Goal: Task Accomplishment & Management: Manage account settings

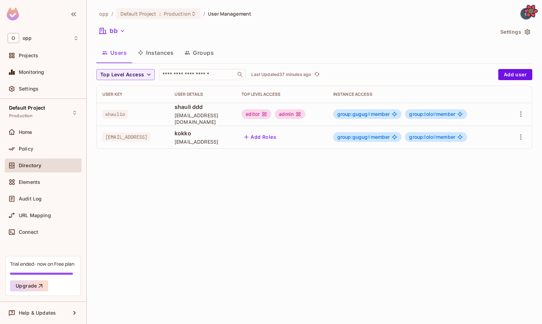
click at [457, 30] on div "bb" at bounding box center [294, 31] width 397 height 13
click at [115, 31] on button "bb" at bounding box center [112, 30] width 32 height 11
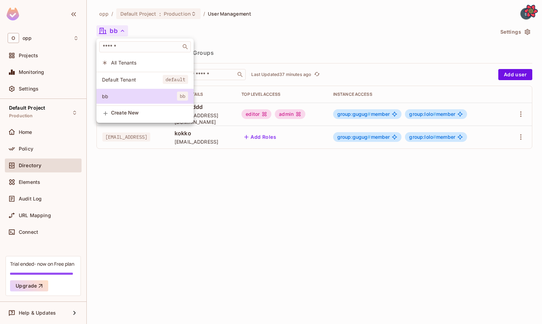
click at [43, 180] on div at bounding box center [271, 162] width 542 height 324
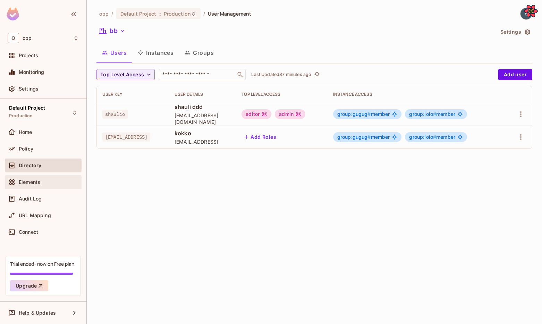
click at [34, 181] on span "Elements" at bounding box center [30, 182] width 22 height 6
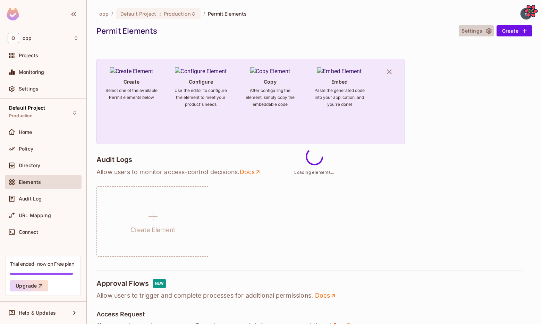
click at [457, 33] on button "Settings" at bounding box center [475, 30] width 35 height 11
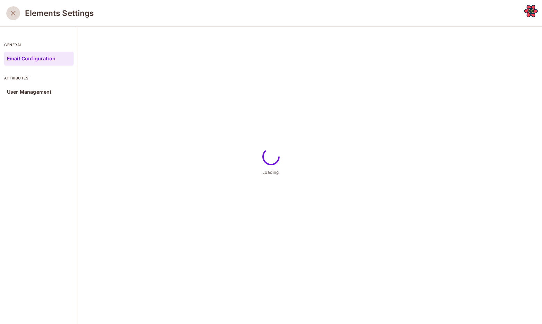
click at [12, 15] on icon "close" at bounding box center [13, 13] width 8 height 8
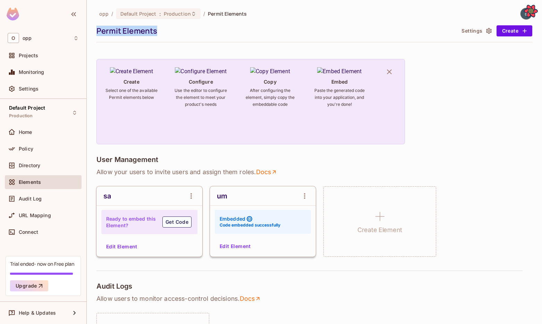
drag, startPoint x: 160, startPoint y: 34, endPoint x: 93, endPoint y: 29, distance: 67.8
click at [93, 29] on div "opp / Default Project : Production / Permit Elements Permit Elements Settings C…" at bounding box center [314, 162] width 455 height 324
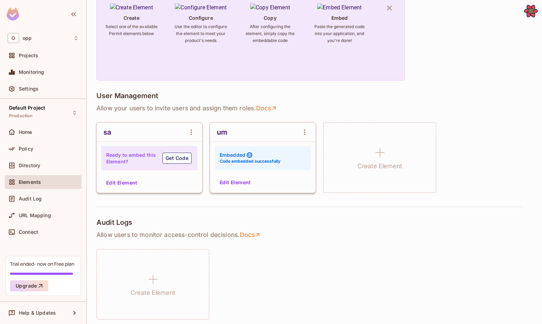
scroll to position [85, 0]
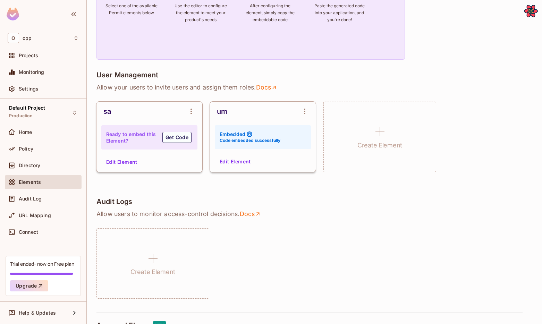
click at [236, 161] on button "Edit Element" at bounding box center [235, 161] width 37 height 11
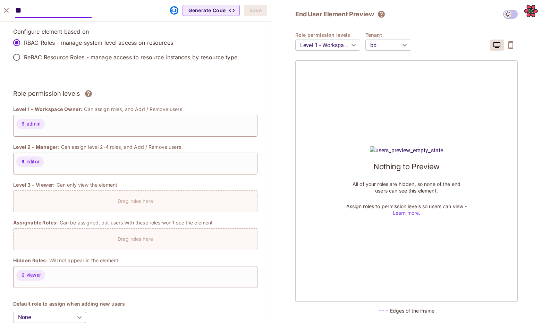
type input "**"
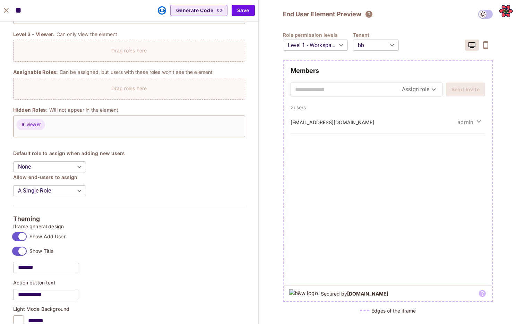
scroll to position [0, 0]
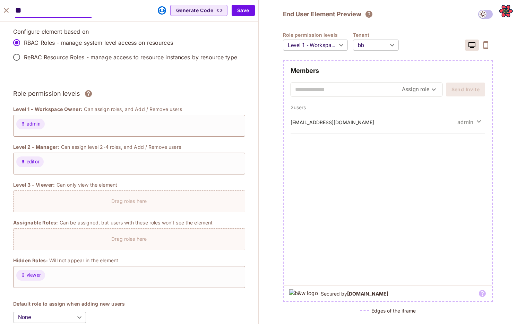
drag, startPoint x: 30, startPoint y: 13, endPoint x: 19, endPoint y: 13, distance: 10.8
click at [19, 13] on input "**" at bounding box center [53, 10] width 76 height 14
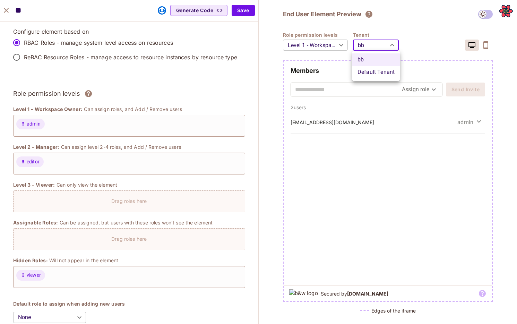
click at [374, 44] on body "O opp Projects Monitoring Settings Default Project Production Home Policy Direc…" at bounding box center [258, 162] width 517 height 324
click at [371, 77] on li "Default Tenant" at bounding box center [376, 72] width 48 height 12
type input "*******"
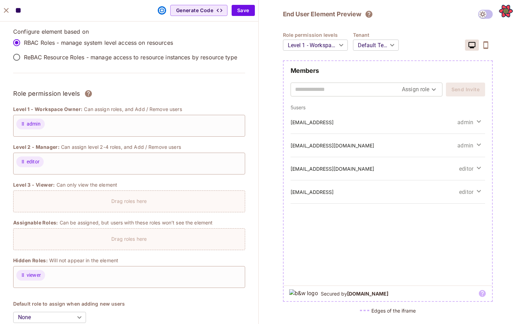
click at [356, 94] on input "text" at bounding box center [348, 89] width 107 height 11
type input "*"
type input "**********"
click at [403, 94] on body "O opp Projects Monitoring Settings Default Project Production Home Policy Direc…" at bounding box center [258, 162] width 517 height 324
click at [406, 107] on li "editor" at bounding box center [420, 105] width 36 height 12
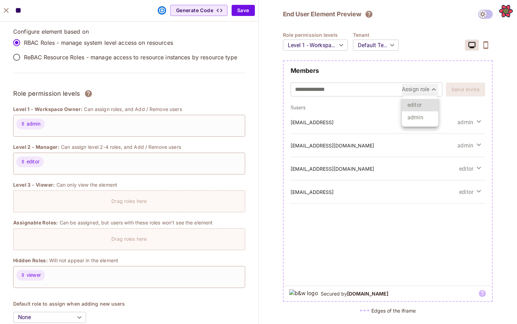
type input "******"
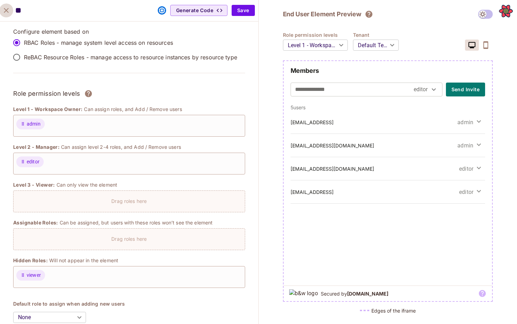
click at [9, 8] on icon "close" at bounding box center [6, 10] width 8 height 8
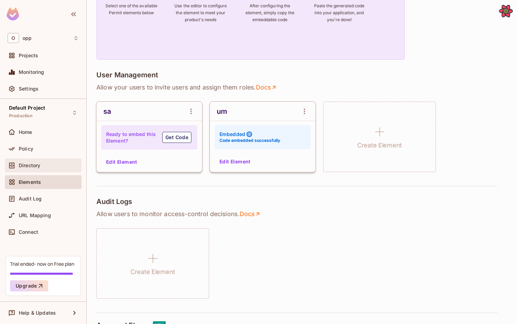
click at [47, 163] on div "Directory" at bounding box center [49, 166] width 60 height 6
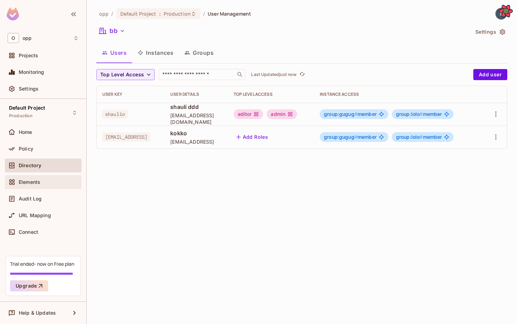
click at [42, 186] on div "Elements" at bounding box center [43, 182] width 71 height 8
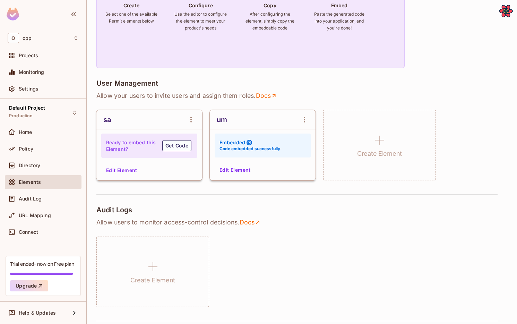
scroll to position [92, 0]
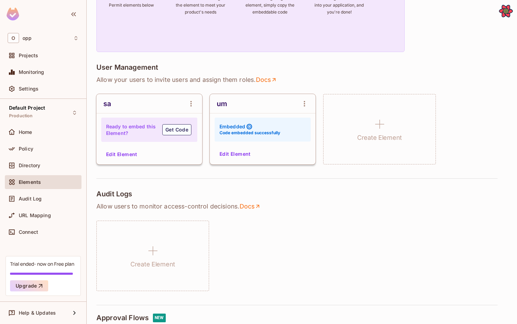
click at [243, 155] on button "Edit Element" at bounding box center [235, 153] width 37 height 11
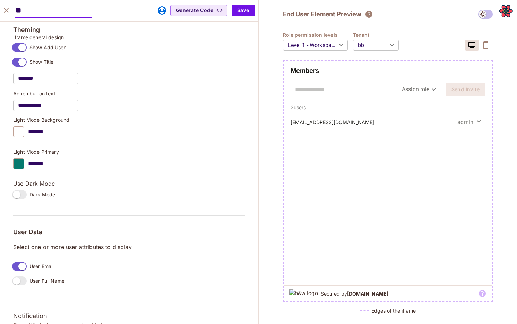
scroll to position [342, 0]
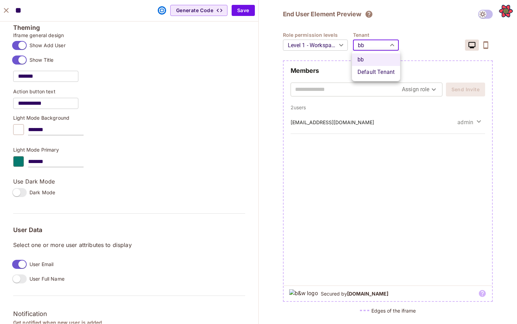
click at [380, 50] on body "O opp Projects Monitoring Settings Default Project Production Home Policy Direc…" at bounding box center [258, 162] width 517 height 324
click at [375, 67] on li "Default Tenant" at bounding box center [376, 72] width 48 height 12
type input "*******"
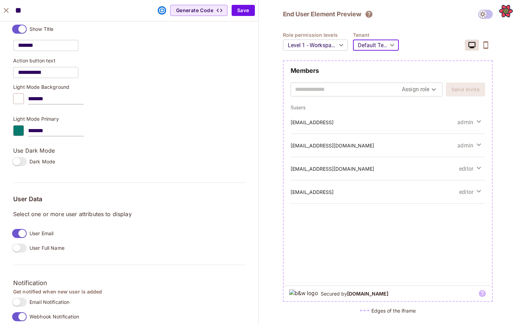
scroll to position [379, 0]
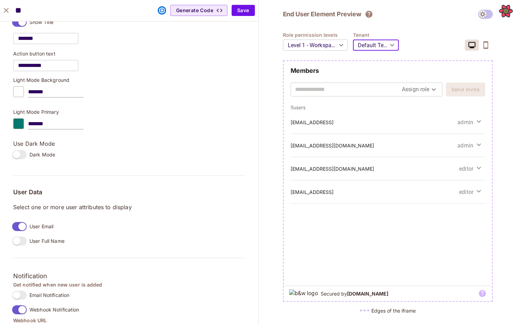
click at [370, 93] on input "text" at bounding box center [348, 89] width 107 height 11
drag, startPoint x: 44, startPoint y: 192, endPoint x: 32, endPoint y: 192, distance: 12.1
click at [34, 192] on h5 "User Data" at bounding box center [129, 192] width 232 height 7
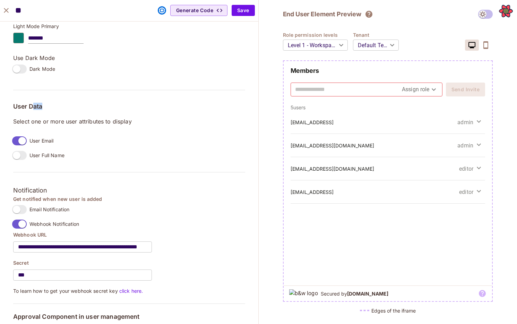
scroll to position [501, 0]
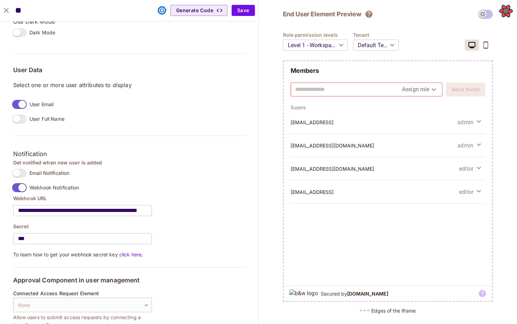
drag, startPoint x: 31, startPoint y: 173, endPoint x: 84, endPoint y: 173, distance: 53.1
click at [84, 173] on div "Email Notification" at bounding box center [129, 173] width 232 height 15
drag, startPoint x: 84, startPoint y: 173, endPoint x: 34, endPoint y: 172, distance: 49.3
click at [34, 172] on div "Email Notification" at bounding box center [129, 173] width 232 height 15
click at [32, 173] on span "Email Notification" at bounding box center [49, 173] width 40 height 7
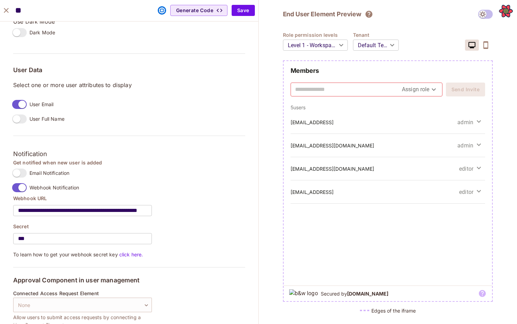
click at [304, 83] on div at bounding box center [348, 89] width 107 height 13
type input "**********"
click at [420, 87] on body "O opp Projects Monitoring Settings Default Project Production Home Policy Direc…" at bounding box center [258, 162] width 517 height 324
click at [419, 114] on li "admin" at bounding box center [420, 117] width 36 height 12
type input "*****"
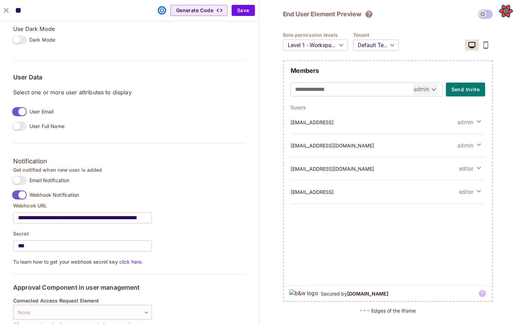
scroll to position [513, 0]
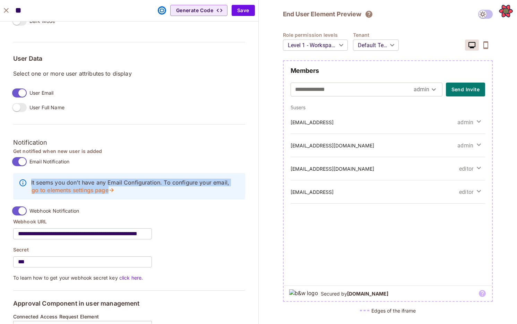
drag, startPoint x: 29, startPoint y: 178, endPoint x: 143, endPoint y: 192, distance: 114.7
click at [143, 192] on div "It seems you don’t have any Email Configuration. To configure your email, go to…" at bounding box center [129, 186] width 232 height 26
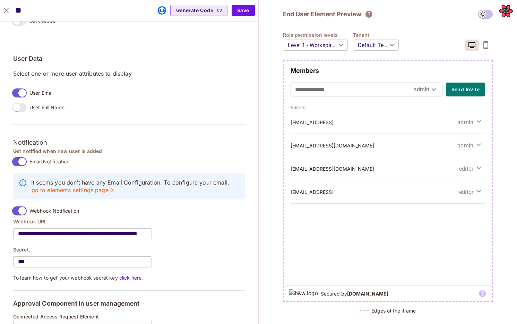
click at [143, 192] on p "It seems you don’t have any Email Configuration. To configure your email, go to…" at bounding box center [135, 186] width 208 height 15
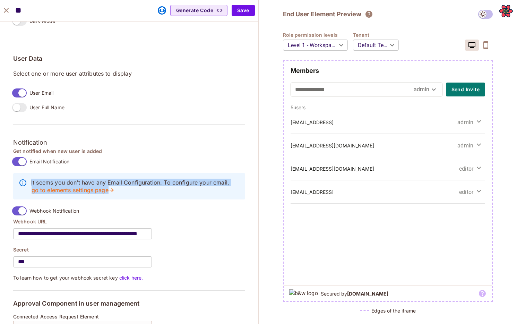
drag, startPoint x: 134, startPoint y: 192, endPoint x: 29, endPoint y: 182, distance: 104.8
click at [28, 182] on div "It seems you don’t have any Email Configuration. To configure your email, go to…" at bounding box center [129, 186] width 232 height 26
click at [36, 182] on p "It seems you don’t have any Email Configuration. To configure your email, go to…" at bounding box center [135, 186] width 208 height 15
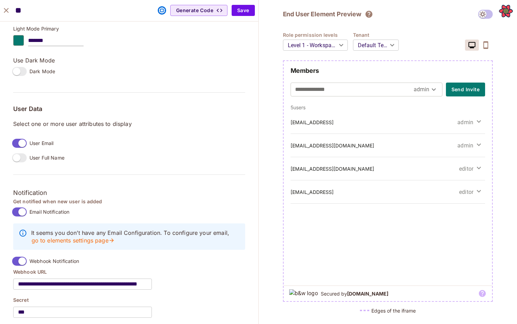
scroll to position [464, 0]
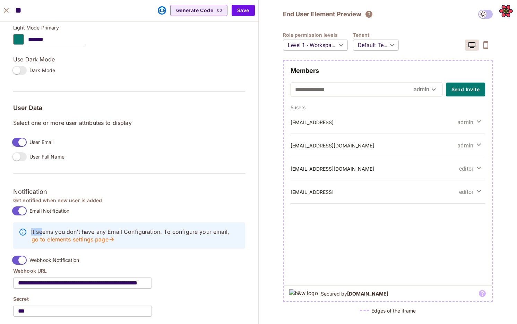
drag, startPoint x: 29, startPoint y: 229, endPoint x: 41, endPoint y: 229, distance: 12.1
click at [43, 231] on div "It seems you don’t have any Email Configuration. To configure your email, go to…" at bounding box center [129, 235] width 232 height 26
click at [41, 229] on p "It seems you don’t have any Email Configuration. To configure your email, go to…" at bounding box center [135, 235] width 208 height 15
drag, startPoint x: 35, startPoint y: 229, endPoint x: 71, endPoint y: 230, distance: 35.4
click at [73, 230] on p "It seems you don’t have any Email Configuration. To configure your email, go to…" at bounding box center [135, 235] width 208 height 15
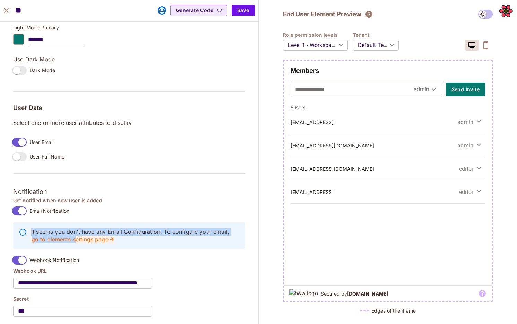
drag, startPoint x: 32, startPoint y: 230, endPoint x: 75, endPoint y: 235, distance: 43.7
click at [75, 235] on p "It seems you don’t have any Email Configuration. To configure your email, go to…" at bounding box center [135, 235] width 208 height 15
copy p "It seems you don’t have any Email Configuration. To configure your email, go to…"
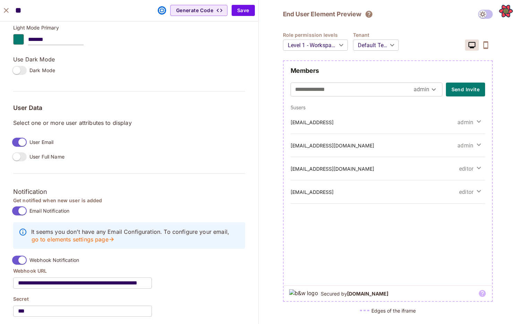
click at [158, 187] on h3 "Notification" at bounding box center [129, 192] width 232 height 10
click at [8, 12] on icon "close" at bounding box center [6, 10] width 8 height 8
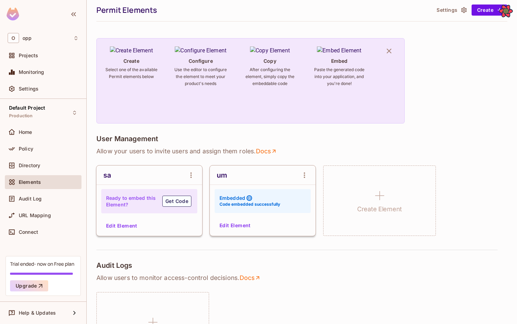
scroll to position [0, 0]
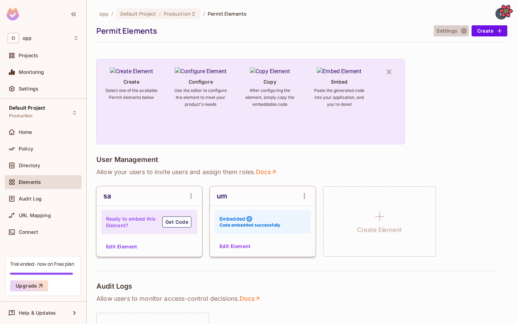
click at [457, 28] on icon "button" at bounding box center [464, 30] width 7 height 7
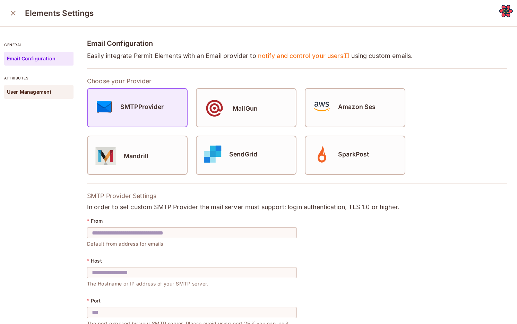
click at [48, 93] on p "User Management" at bounding box center [29, 92] width 44 height 6
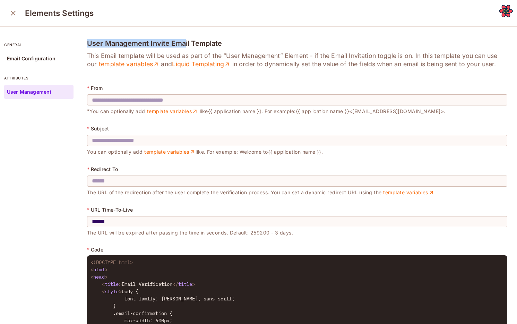
drag, startPoint x: 87, startPoint y: 46, endPoint x: 191, endPoint y: 47, distance: 104.0
click at [191, 47] on h4 "User Management Invite Email Template" at bounding box center [297, 43] width 420 height 8
drag, startPoint x: 224, startPoint y: 47, endPoint x: 86, endPoint y: 44, distance: 138.4
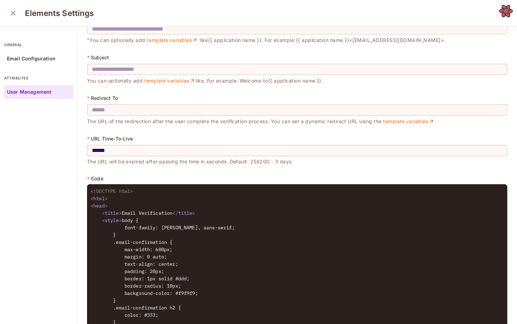
scroll to position [78, 0]
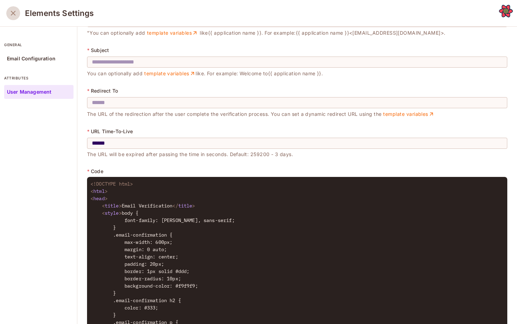
click at [15, 18] on button "close" at bounding box center [13, 13] width 14 height 14
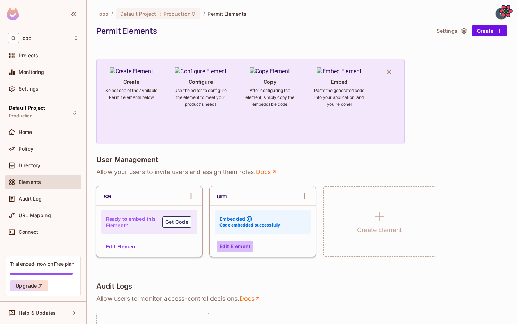
click at [242, 243] on button "Edit Element" at bounding box center [235, 246] width 37 height 11
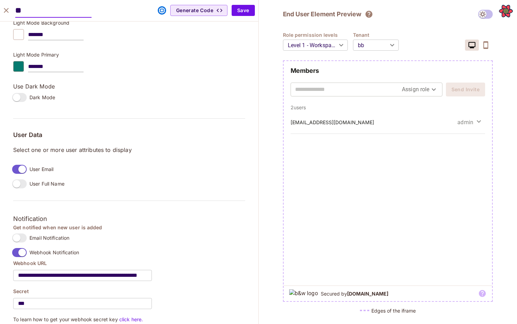
scroll to position [496, 0]
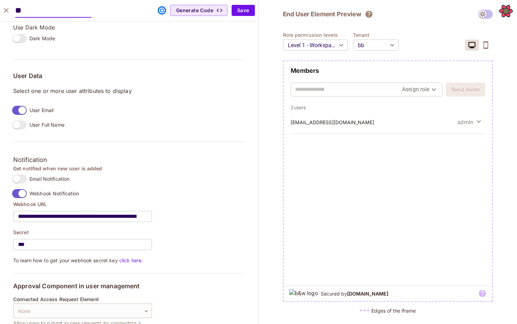
click at [22, 184] on label "Email Notification" at bounding box center [39, 179] width 60 height 15
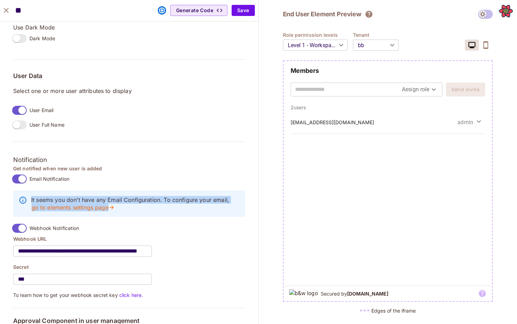
drag, startPoint x: 35, startPoint y: 192, endPoint x: 156, endPoint y: 207, distance: 121.9
click at [156, 207] on div "It seems you don’t have any Email Configuration. To configure your email, go to…" at bounding box center [129, 203] width 232 height 26
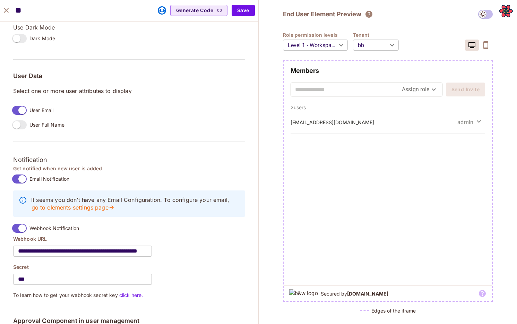
click at [179, 179] on div "Email Notification It seems you don’t have any Email Configuration. To configur…" at bounding box center [129, 194] width 232 height 45
click at [12, 9] on button "close" at bounding box center [6, 10] width 14 height 14
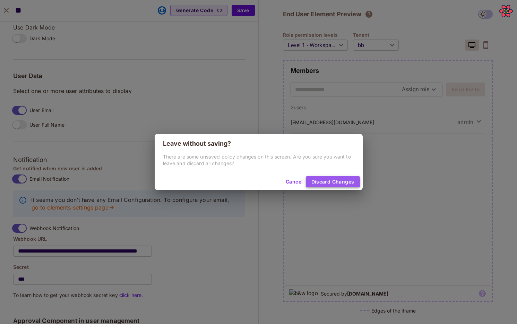
click at [328, 179] on button "Discard Changes" at bounding box center [333, 181] width 54 height 11
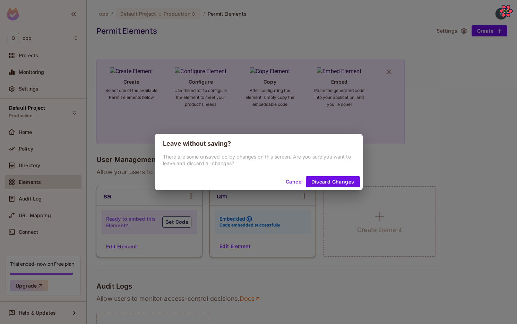
scroll to position [461, 0]
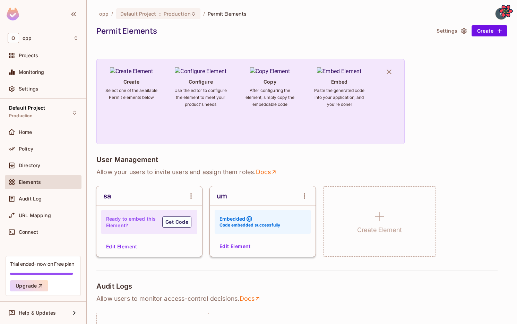
click at [455, 31] on button "Settings" at bounding box center [451, 30] width 35 height 11
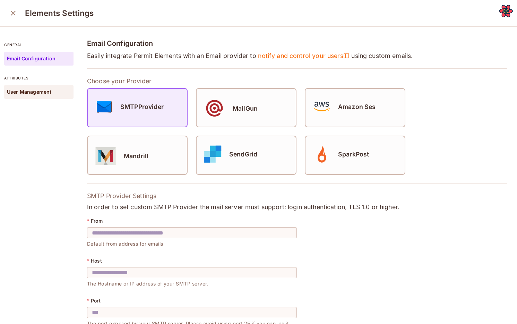
click at [47, 94] on p "User Management" at bounding box center [29, 92] width 44 height 6
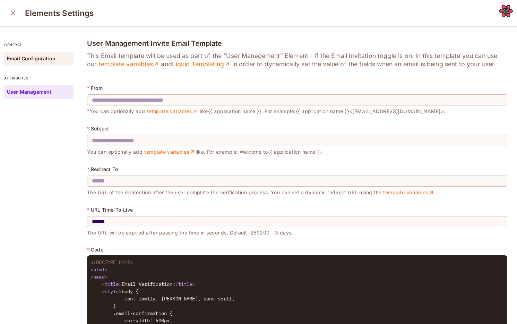
click at [31, 63] on div "Email Configuration" at bounding box center [38, 59] width 69 height 14
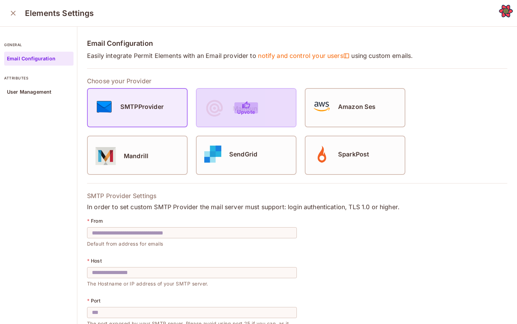
click at [245, 110] on p "Upvote" at bounding box center [246, 112] width 18 height 6
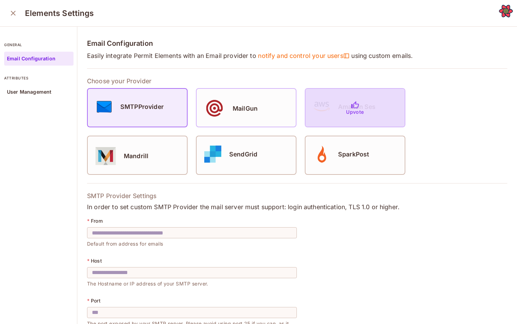
click at [354, 108] on icon "button" at bounding box center [355, 105] width 8 height 8
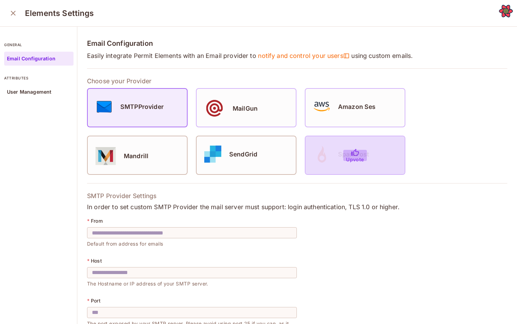
click at [349, 153] on button "Upvote" at bounding box center [354, 155] width 23 height 11
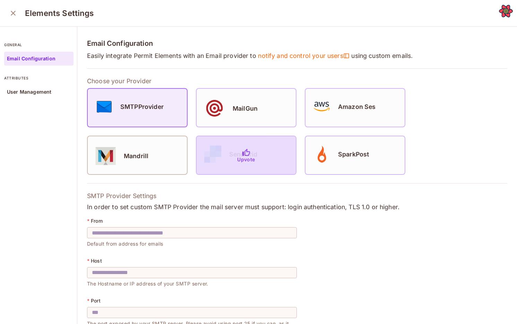
click at [246, 152] on icon "button" at bounding box center [246, 152] width 8 height 8
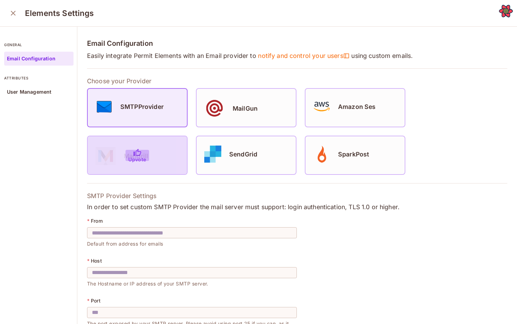
click at [138, 153] on icon "button" at bounding box center [137, 152] width 8 height 8
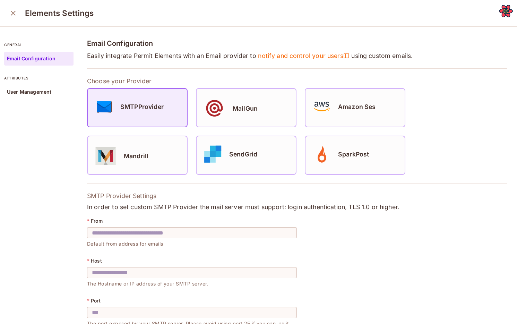
click at [312, 72] on div "Email Configuration Easily integrate Permit Elements with an Email provider to …" at bounding box center [297, 236] width 440 height 419
click at [430, 77] on p "Choose your Provider" at bounding box center [297, 80] width 420 height 8
click at [10, 16] on icon "close" at bounding box center [13, 13] width 8 height 8
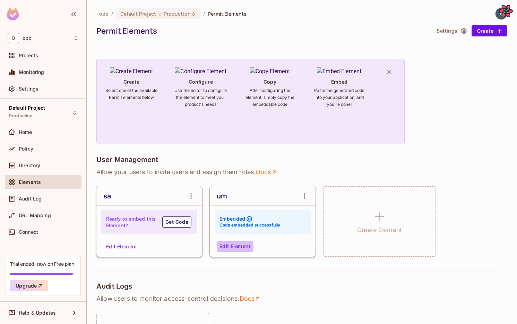
click at [232, 247] on button "Edit Element" at bounding box center [235, 246] width 37 height 11
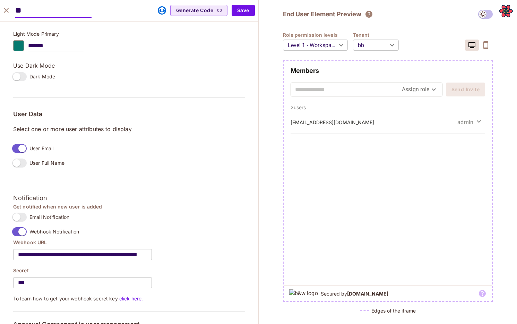
scroll to position [513, 0]
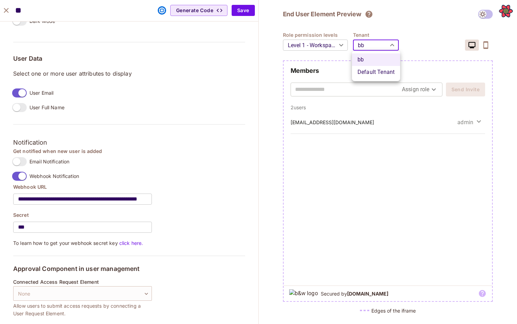
click at [358, 41] on body "O opp Projects Monitoring Settings Default Project Production Home Policy Direc…" at bounding box center [258, 162] width 517 height 324
click at [364, 71] on li "Default Tenant" at bounding box center [376, 72] width 48 height 12
type input "*******"
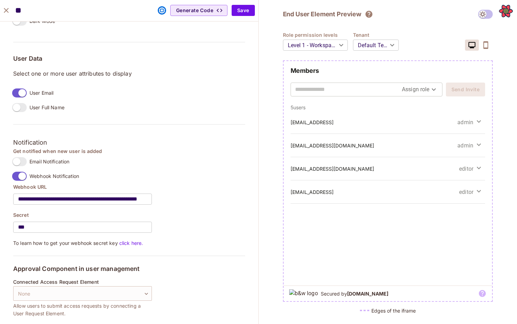
click at [180, 181] on div "Get notified when new user is added Email Notification Webhook Notification" at bounding box center [129, 166] width 232 height 36
drag, startPoint x: 55, startPoint y: 142, endPoint x: 13, endPoint y: 142, distance: 42.3
click at [13, 142] on h3 "Notification" at bounding box center [129, 142] width 232 height 10
click at [26, 142] on h3 "Notification" at bounding box center [129, 142] width 232 height 10
click at [337, 85] on input "text" at bounding box center [348, 89] width 107 height 11
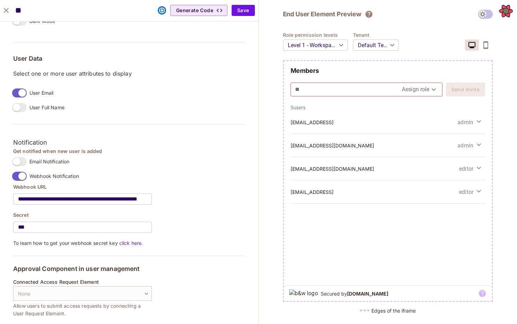
type input "*"
type input "**********"
click at [409, 94] on body "O opp Projects Monitoring Settings Default Project Production Home Policy Direc…" at bounding box center [258, 162] width 517 height 324
click at [414, 119] on li "admin" at bounding box center [420, 117] width 36 height 12
type input "*****"
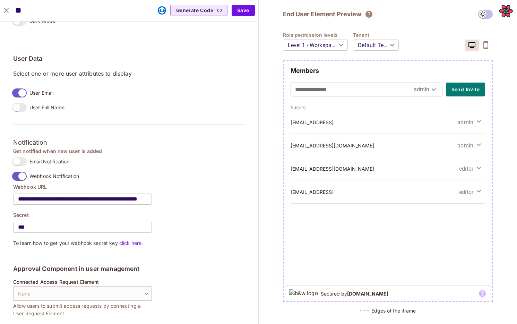
click at [261, 120] on div "**********" at bounding box center [388, 162] width 259 height 324
click at [370, 89] on input "**********" at bounding box center [354, 89] width 119 height 11
click at [260, 121] on div "**********" at bounding box center [388, 162] width 259 height 324
click at [412, 75] on div "**********" at bounding box center [388, 85] width 209 height 37
click at [81, 177] on div "Get notified when new user is added Email Notification Webhook Notification" at bounding box center [129, 166] width 232 height 36
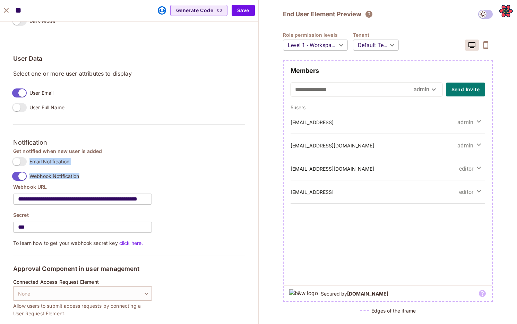
drag, startPoint x: 81, startPoint y: 177, endPoint x: 31, endPoint y: 161, distance: 52.8
click at [31, 161] on div "Get notified when new user is added Email Notification Webhook Notification" at bounding box center [129, 166] width 232 height 36
click at [164, 170] on div "Get notified when new user is added Email Notification Webhook Notification" at bounding box center [129, 166] width 232 height 36
drag, startPoint x: 91, startPoint y: 178, endPoint x: 20, endPoint y: 153, distance: 75.4
click at [19, 153] on div "Get notified when new user is added Email Notification Webhook Notification" at bounding box center [129, 166] width 232 height 36
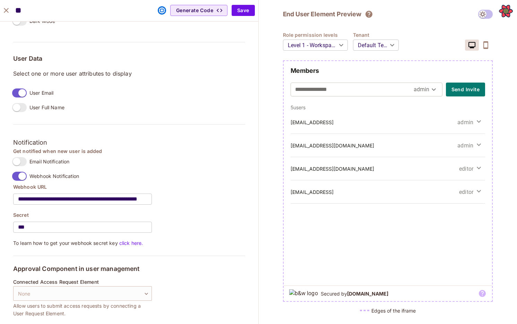
click at [14, 152] on h4 "Get notified when new user is added" at bounding box center [129, 151] width 232 height 7
drag, startPoint x: 13, startPoint y: 152, endPoint x: 99, endPoint y: 152, distance: 86.0
click at [99, 152] on h4 "Get notified when new user is added" at bounding box center [129, 151] width 232 height 7
click at [102, 153] on h4 "Get notified when new user is added" at bounding box center [129, 151] width 232 height 7
drag, startPoint x: 98, startPoint y: 152, endPoint x: 89, endPoint y: 152, distance: 8.3
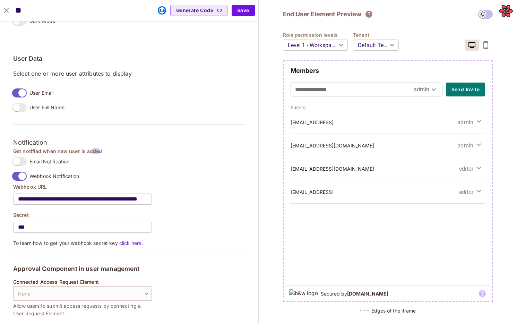
click at [89, 152] on h4 "Get notified when new user is added" at bounding box center [129, 151] width 232 height 7
click at [86, 152] on h4 "Get notified when new user is added" at bounding box center [129, 151] width 232 height 7
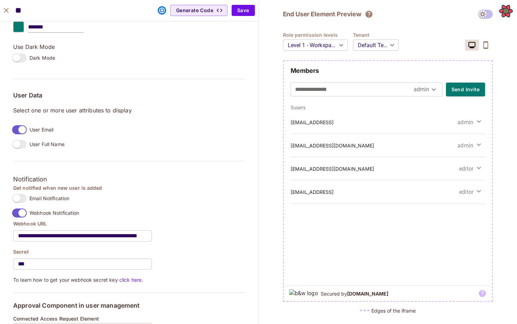
scroll to position [472, 0]
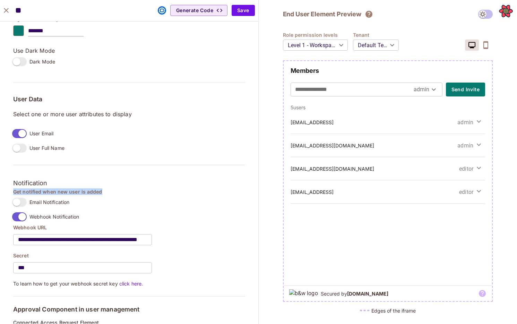
drag, startPoint x: 108, startPoint y: 191, endPoint x: 12, endPoint y: 193, distance: 95.7
click at [36, 190] on h4 "Get notified when new user is added" at bounding box center [129, 191] width 232 height 7
click at [7, 16] on button "close" at bounding box center [6, 10] width 14 height 14
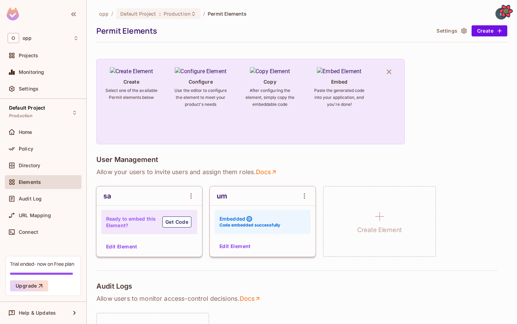
scroll to position [9, 0]
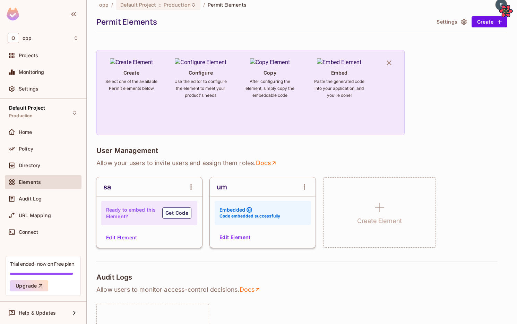
click at [452, 24] on button "Settings" at bounding box center [451, 21] width 35 height 11
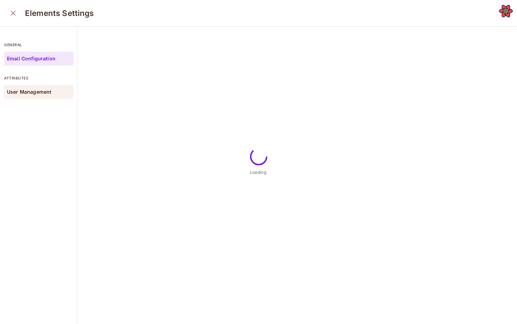
click at [36, 92] on p "User Management" at bounding box center [29, 92] width 44 height 6
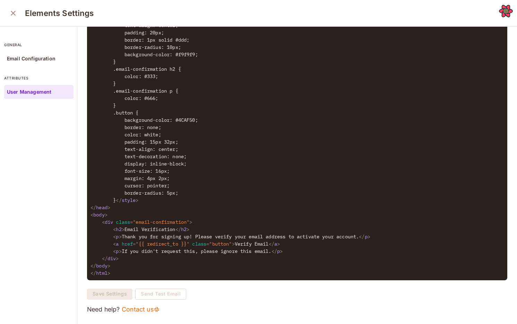
scroll to position [311, 0]
drag, startPoint x: 168, startPoint y: 258, endPoint x: 186, endPoint y: 258, distance: 18.4
click at [186, 258] on textarea at bounding box center [297, 120] width 420 height 349
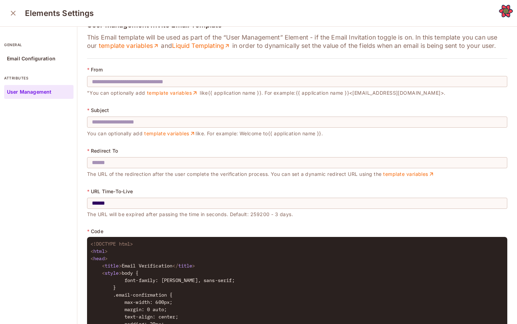
scroll to position [0, 0]
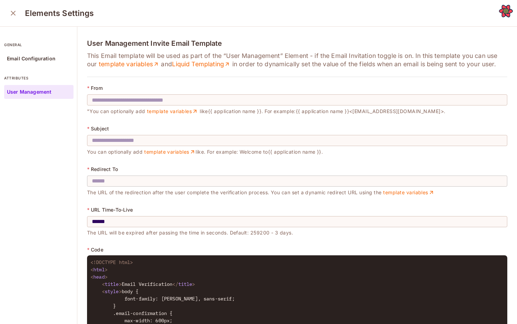
click at [152, 176] on input "text" at bounding box center [297, 180] width 420 height 19
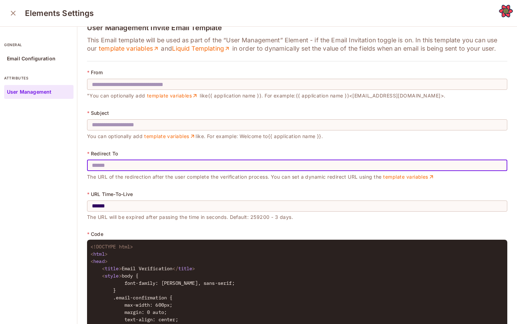
scroll to position [12, 0]
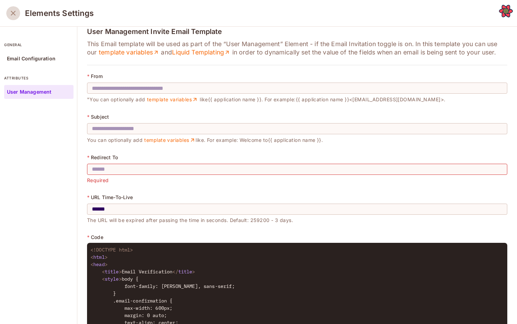
click at [7, 17] on button "close" at bounding box center [13, 13] width 14 height 14
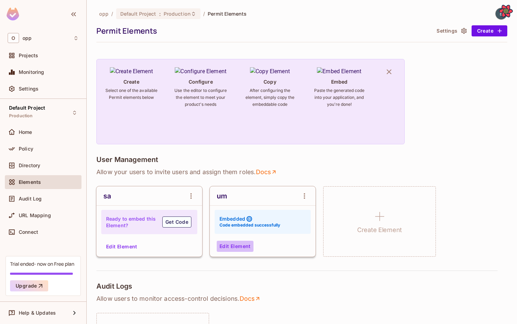
click at [231, 248] on button "Edit Element" at bounding box center [235, 246] width 37 height 11
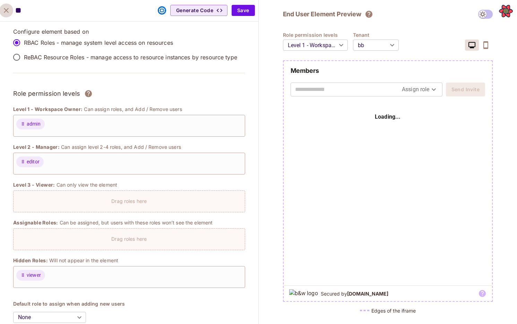
click at [8, 10] on icon "close" at bounding box center [6, 10] width 8 height 8
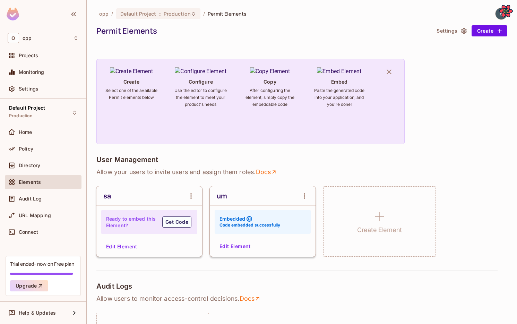
click at [441, 27] on button "Settings" at bounding box center [451, 30] width 35 height 11
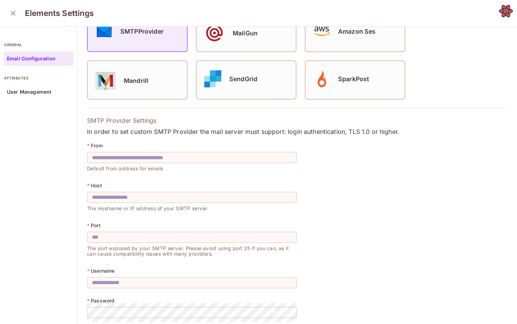
scroll to position [120, 0]
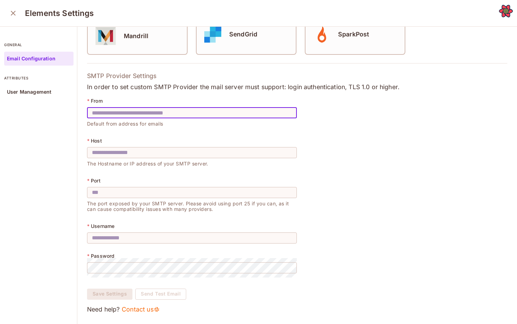
click at [126, 115] on input "text" at bounding box center [192, 112] width 210 height 19
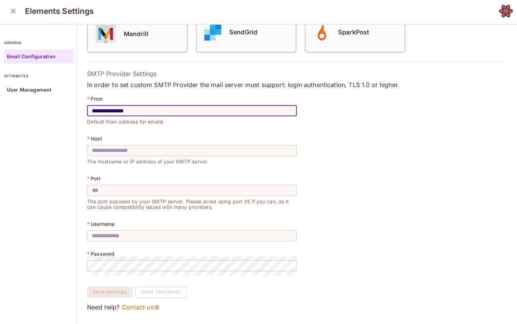
type input "**********"
click at [100, 158] on input "text" at bounding box center [192, 150] width 210 height 19
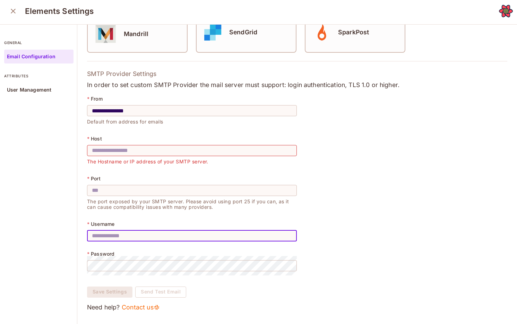
drag, startPoint x: 120, startPoint y: 227, endPoint x: 96, endPoint y: 227, distance: 24.6
click at [96, 227] on input "text" at bounding box center [192, 235] width 210 height 19
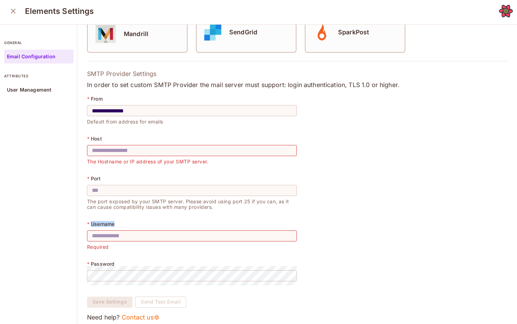
drag, startPoint x: 91, startPoint y: 224, endPoint x: 114, endPoint y: 224, distance: 23.9
click at [114, 225] on div "* Username" at bounding box center [192, 224] width 210 height 6
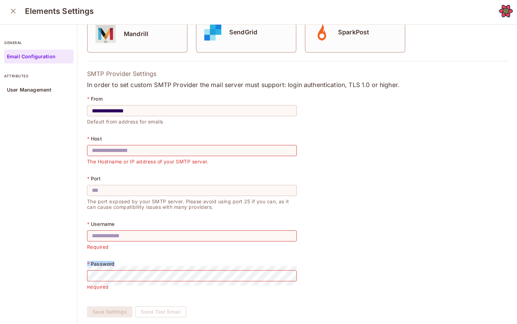
drag, startPoint x: 86, startPoint y: 267, endPoint x: 132, endPoint y: 256, distance: 47.3
click at [128, 259] on div "**********" at bounding box center [297, 124] width 440 height 439
click at [132, 256] on div "* Username ​ Required" at bounding box center [192, 239] width 210 height 37
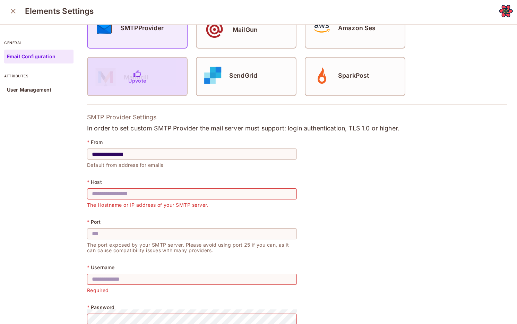
scroll to position [140, 0]
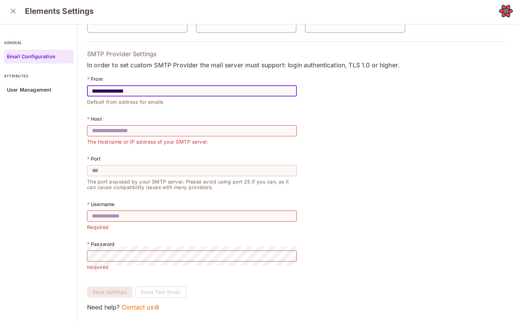
drag, startPoint x: 164, startPoint y: 92, endPoint x: 81, endPoint y: 92, distance: 82.9
click at [81, 93] on div "**********" at bounding box center [297, 104] width 440 height 439
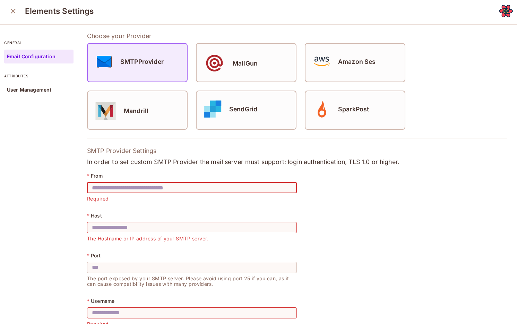
scroll to position [40, 0]
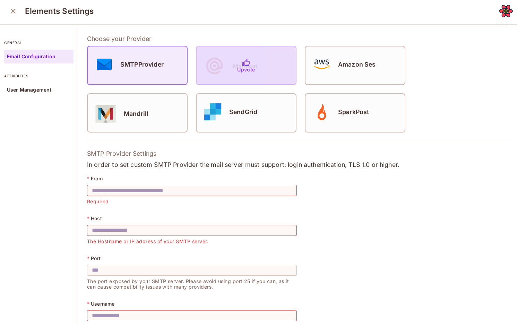
click at [201, 69] on div "Upvote" at bounding box center [246, 65] width 99 height 38
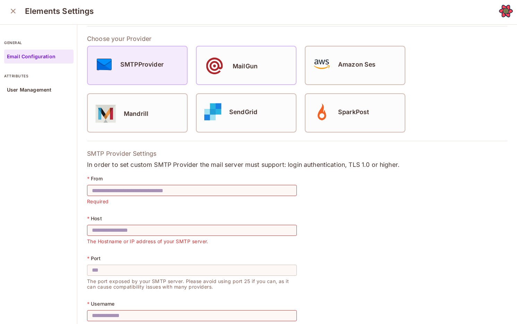
click at [154, 77] on div "SMTPProvider" at bounding box center [137, 65] width 99 height 38
click at [8, 13] on button "close" at bounding box center [13, 11] width 14 height 14
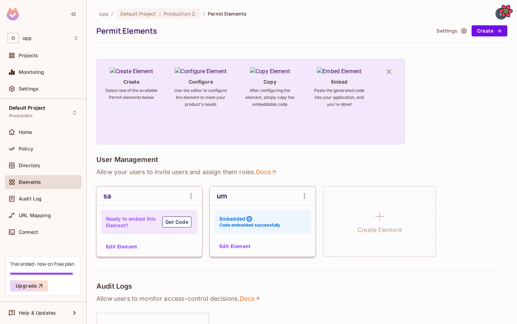
click at [236, 249] on button "Edit Element" at bounding box center [235, 246] width 37 height 11
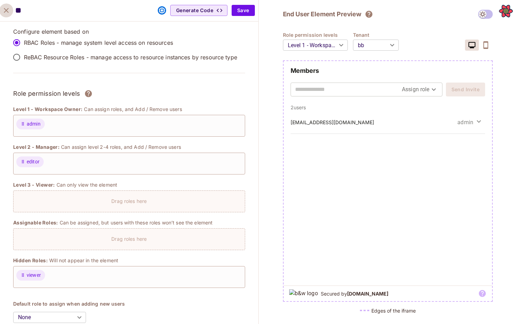
click at [6, 12] on icon "close" at bounding box center [6, 10] width 8 height 8
